Goal: Information Seeking & Learning: Learn about a topic

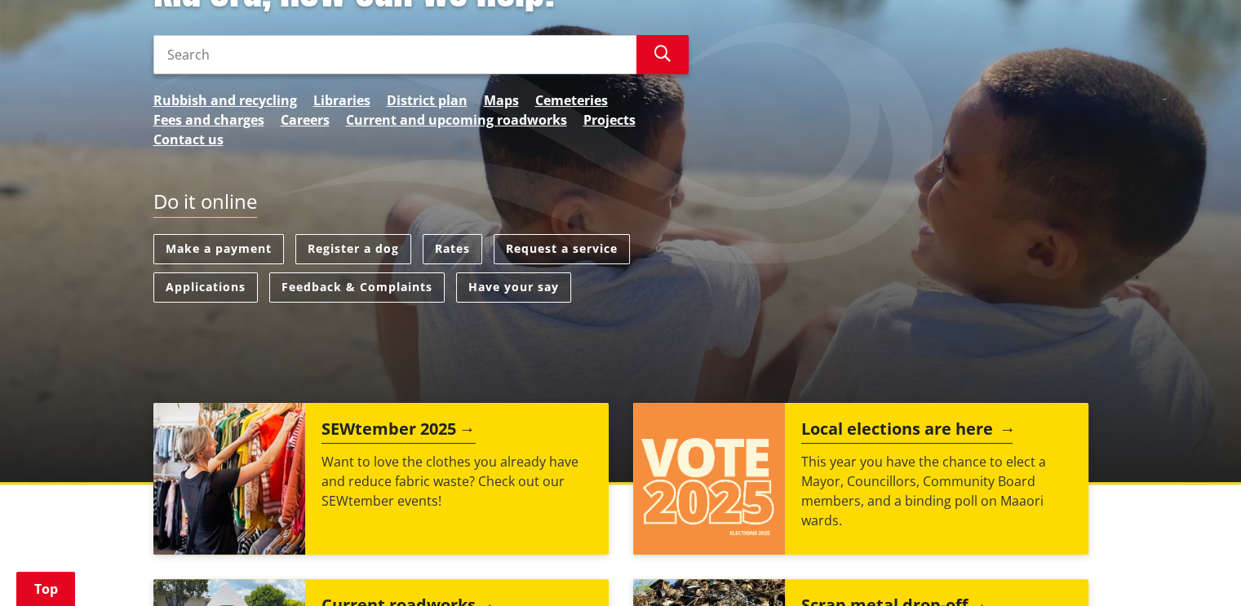
scroll to position [408, 0]
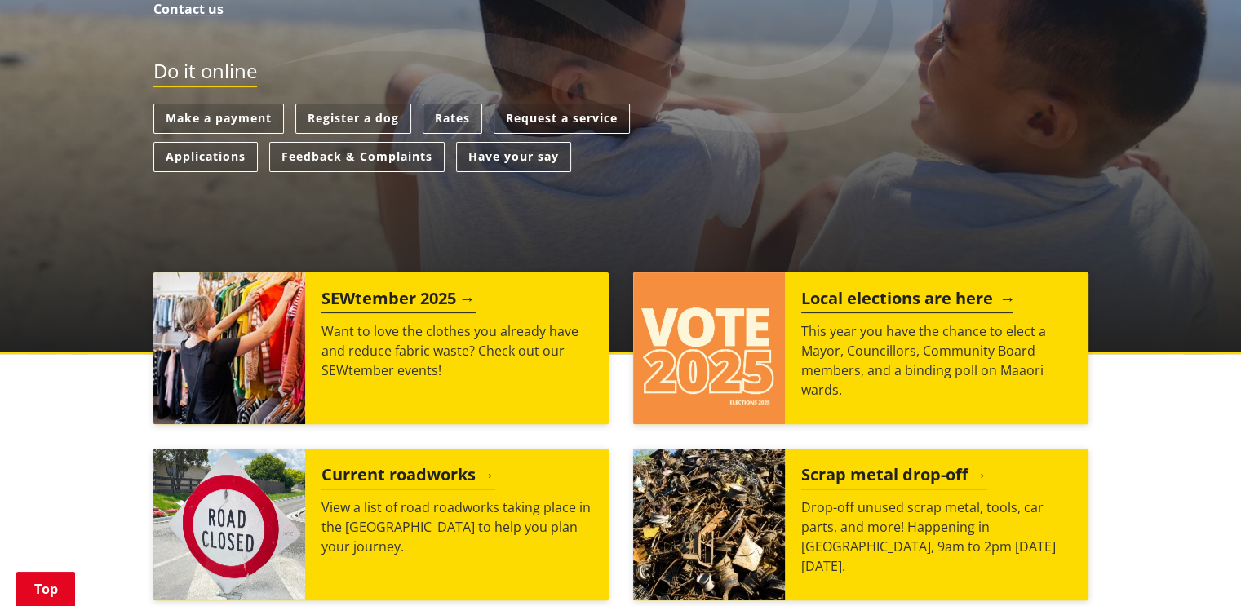
click at [897, 293] on h2 "Local elections are here" at bounding box center [906, 301] width 211 height 24
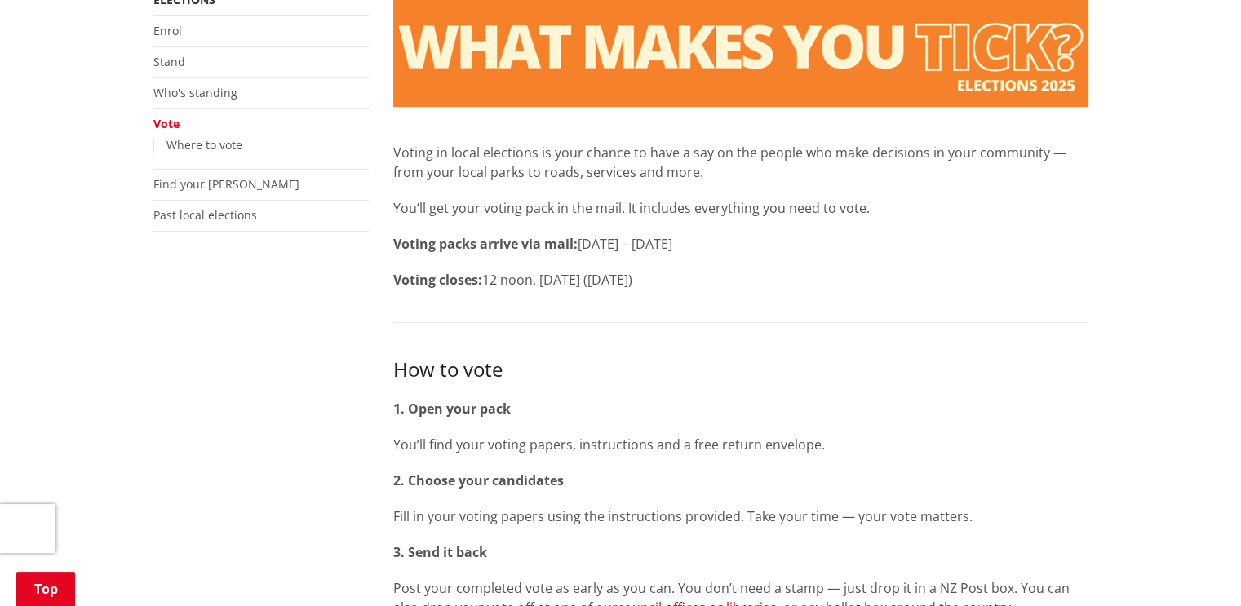
scroll to position [163, 0]
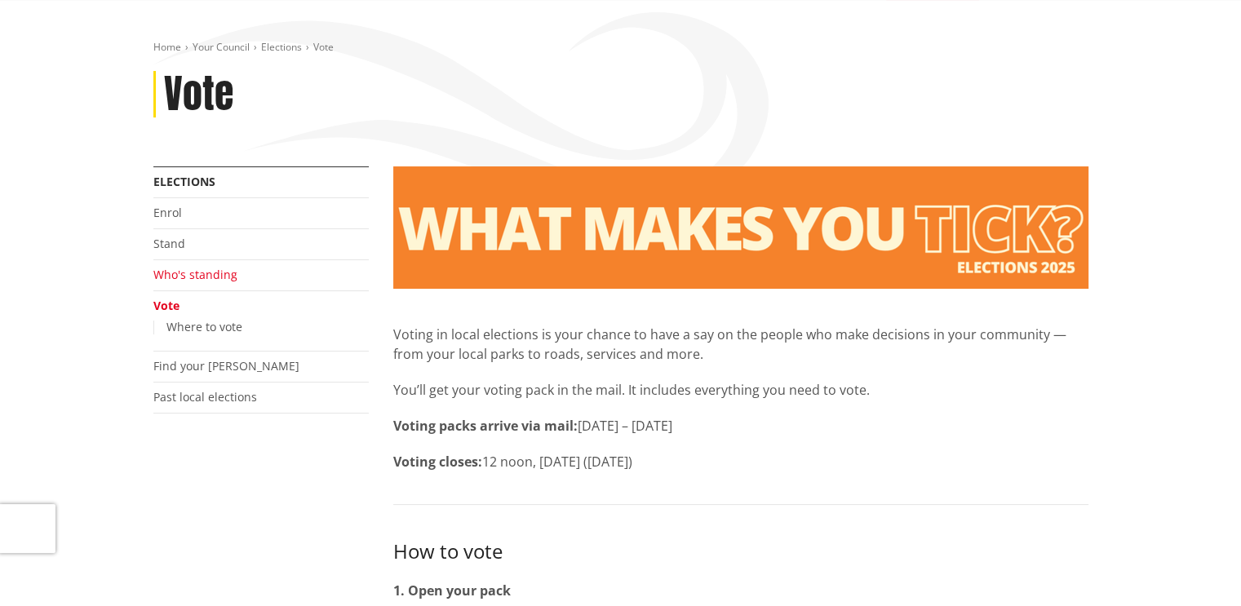
click at [180, 270] on link "Who's standing" at bounding box center [195, 275] width 84 height 16
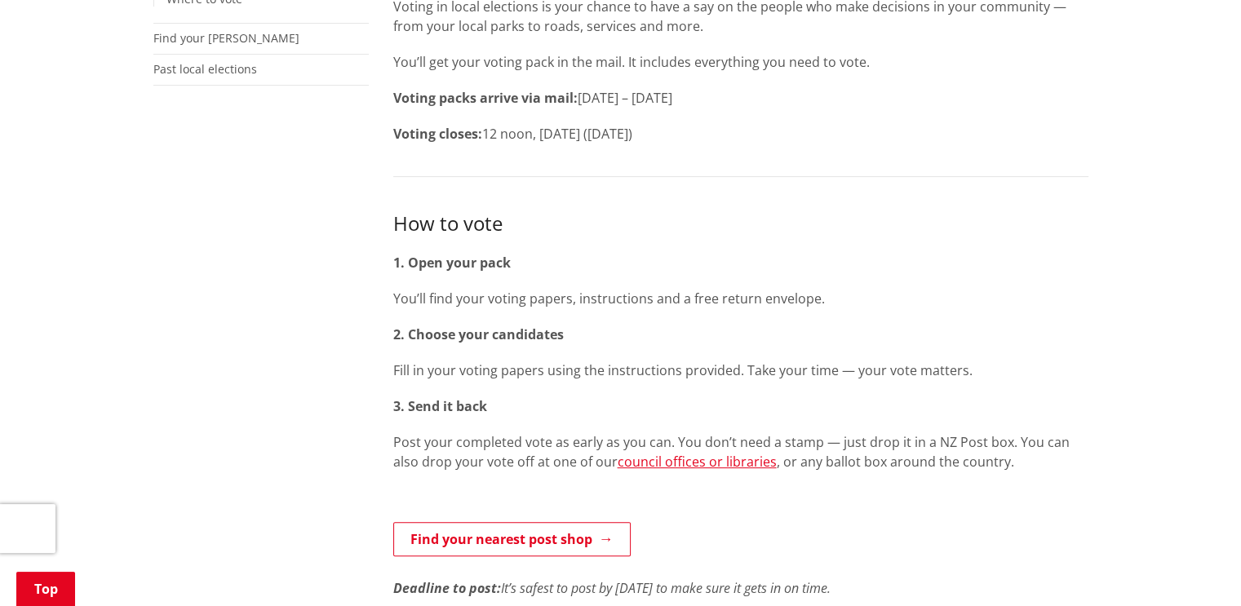
scroll to position [490, 0]
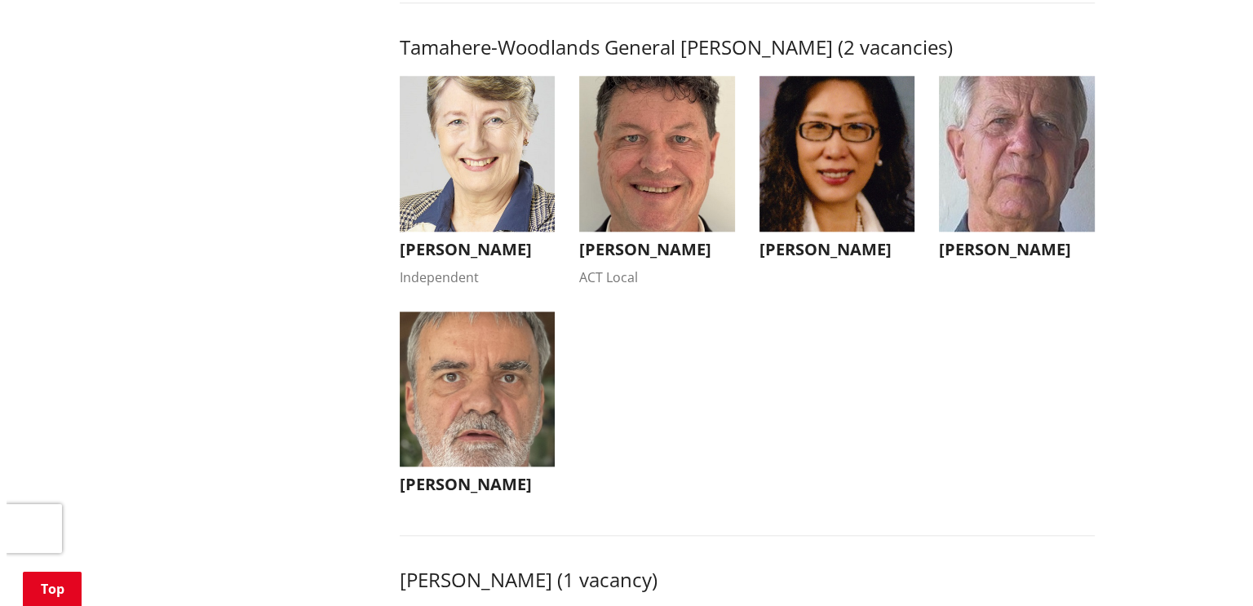
scroll to position [1632, 0]
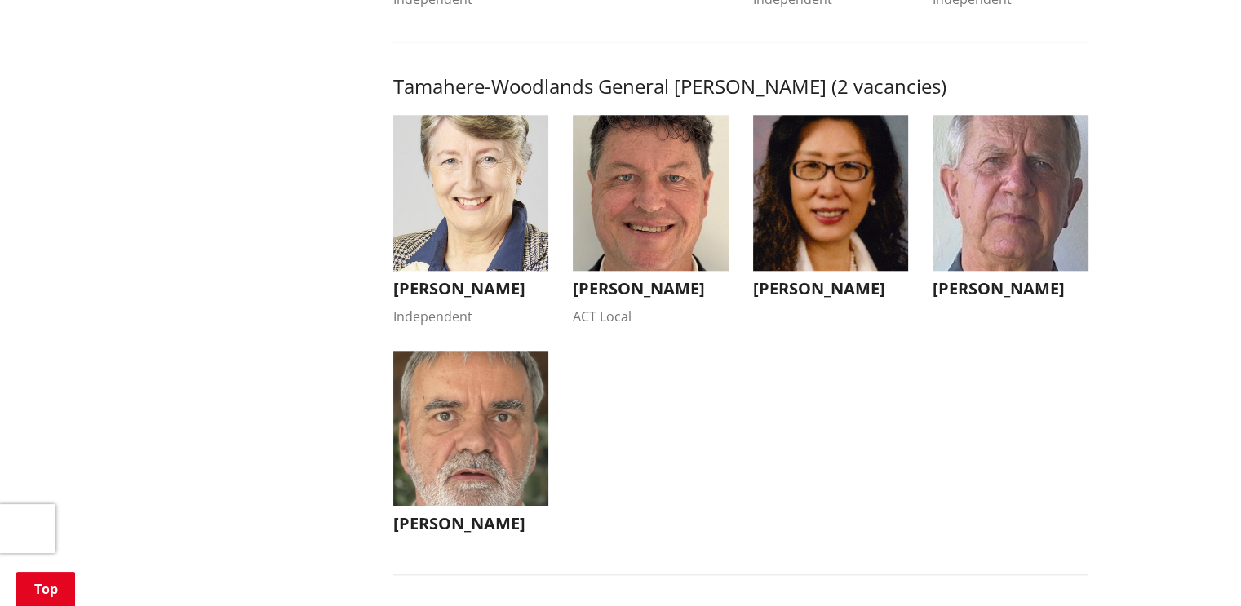
click at [468, 455] on img "button" at bounding box center [471, 429] width 156 height 156
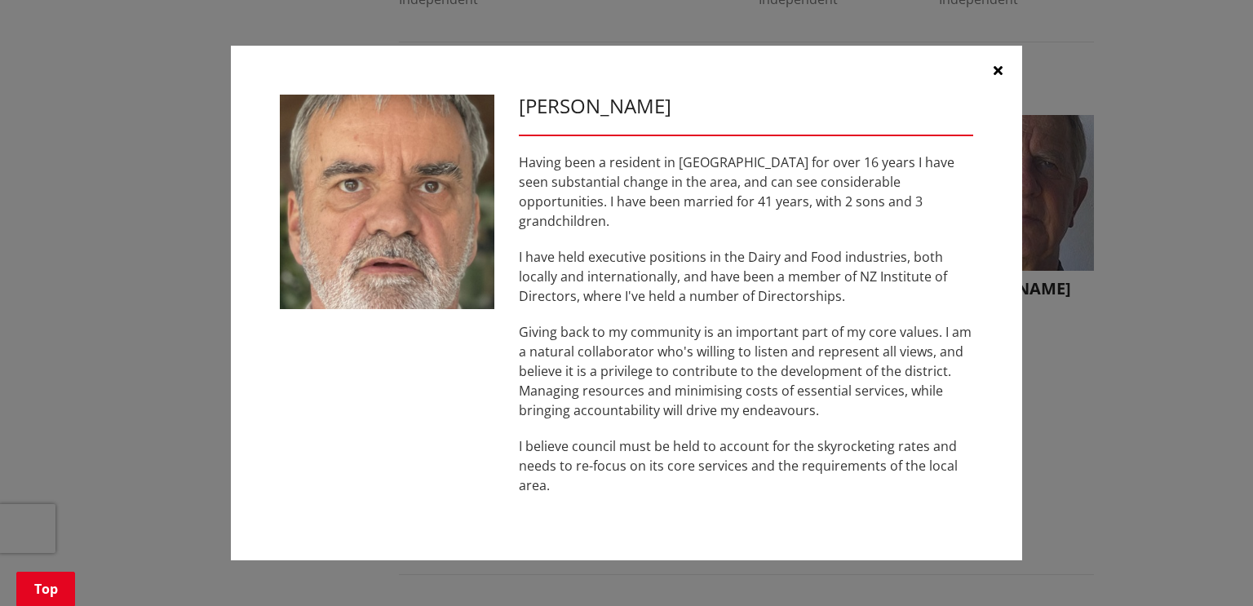
drag, startPoint x: 326, startPoint y: 166, endPoint x: 449, endPoint y: 159, distance: 122.6
click at [449, 159] on img at bounding box center [387, 202] width 215 height 215
